Goal: Task Accomplishment & Management: Use online tool/utility

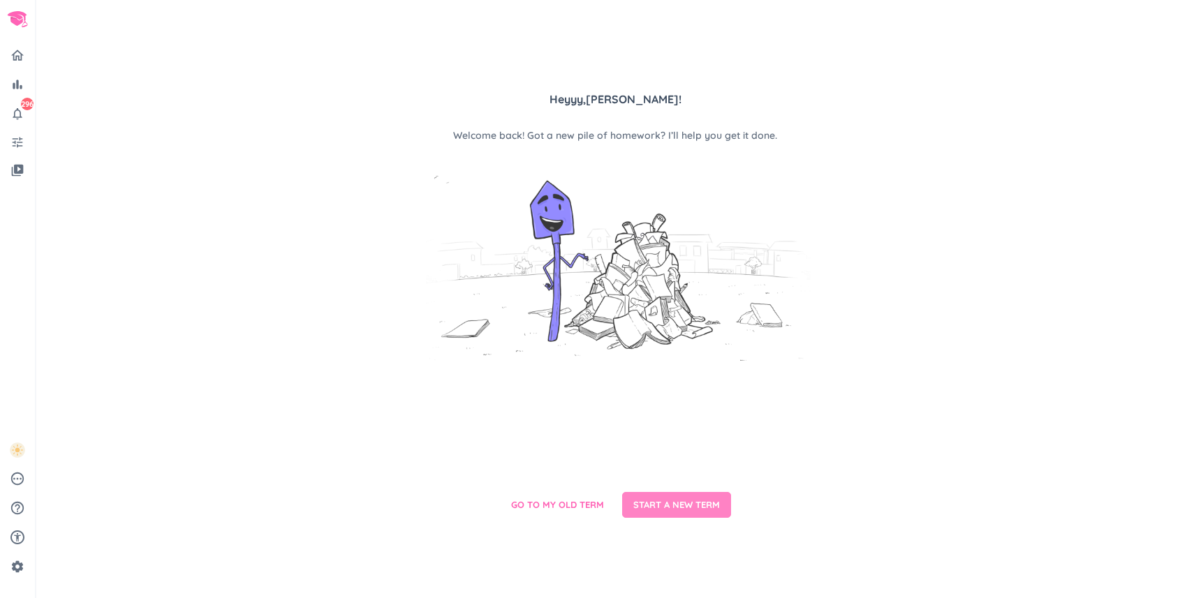
click at [661, 498] on span "START A NEW TERM" at bounding box center [676, 505] width 87 height 14
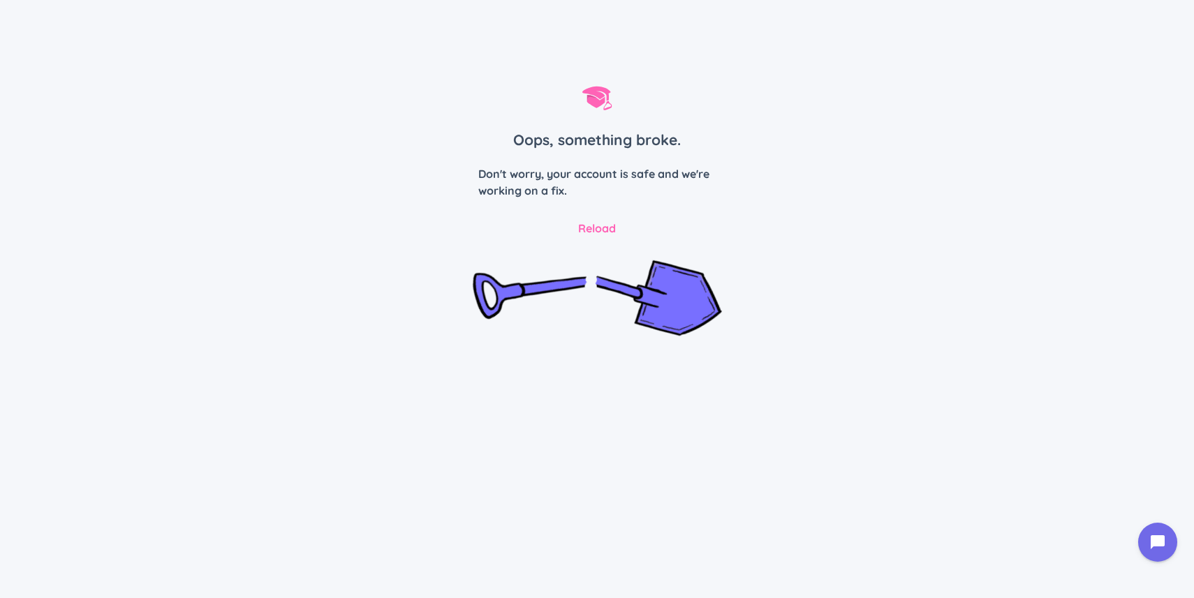
click at [586, 224] on div "Oops, something broke. Don't worry, your account is safe and we're working on a…" at bounding box center [597, 299] width 1194 height 598
click at [882, 122] on div "Oops, something broke. Don't worry, your account is safe and we're working on a…" at bounding box center [597, 299] width 1194 height 598
click at [723, 46] on div "Oops, something broke. Don't worry, your account is safe and we're working on a…" at bounding box center [597, 299] width 1194 height 598
click at [612, 228] on span "Reload" at bounding box center [597, 228] width 38 height 17
